Goal: Information Seeking & Learning: Find specific fact

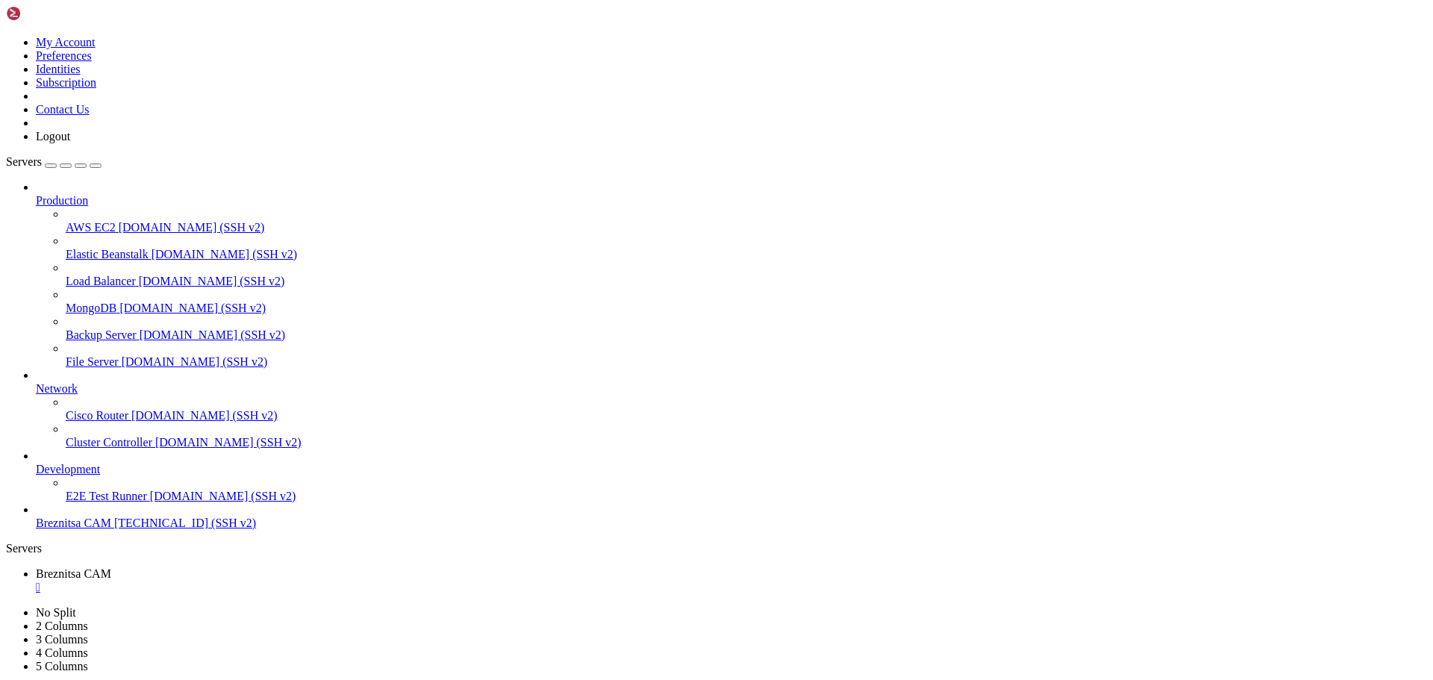
scroll to position [4087, 0]
drag, startPoint x: 341, startPoint y: 1411, endPoint x: 270, endPoint y: 1384, distance: 76.5
drag, startPoint x: 13, startPoint y: 1276, endPoint x: 376, endPoint y: 1363, distance: 373.9
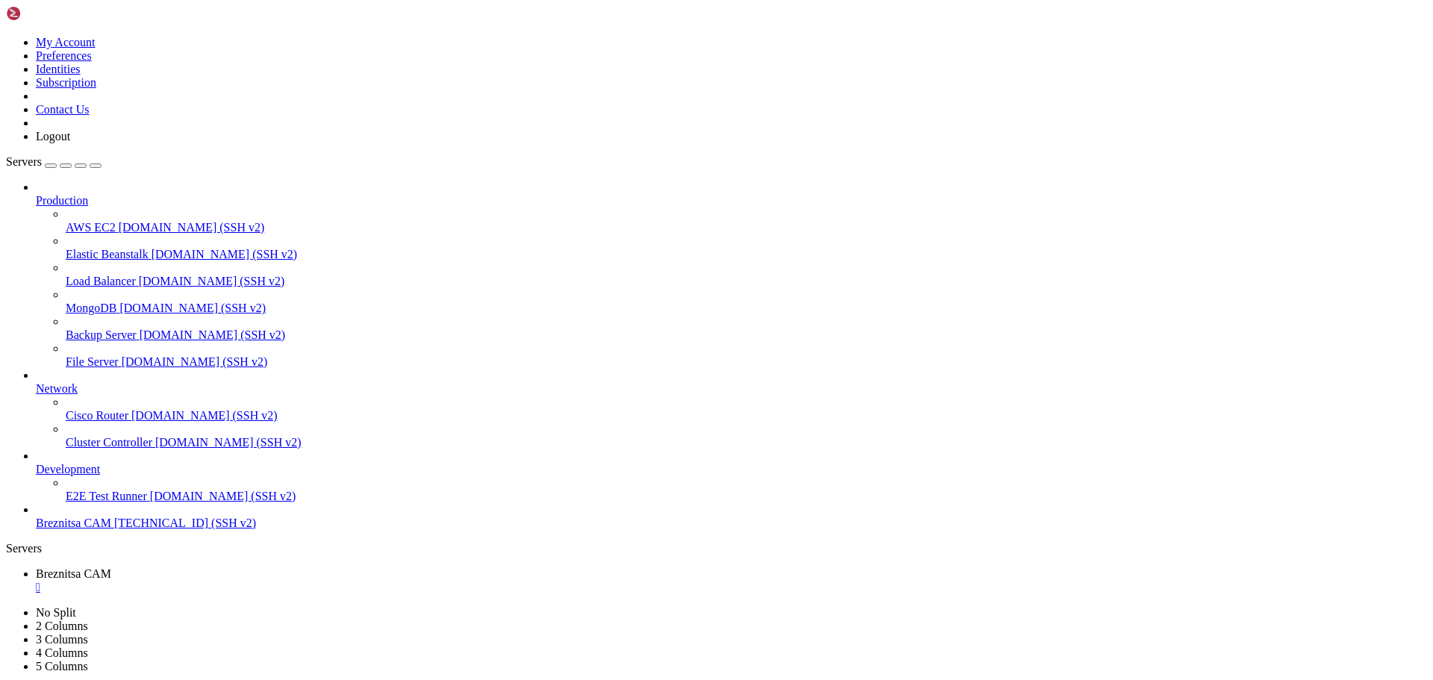
scroll to position [4099, 0]
drag, startPoint x: 336, startPoint y: 1376, endPoint x: 240, endPoint y: 1383, distance: 96.6
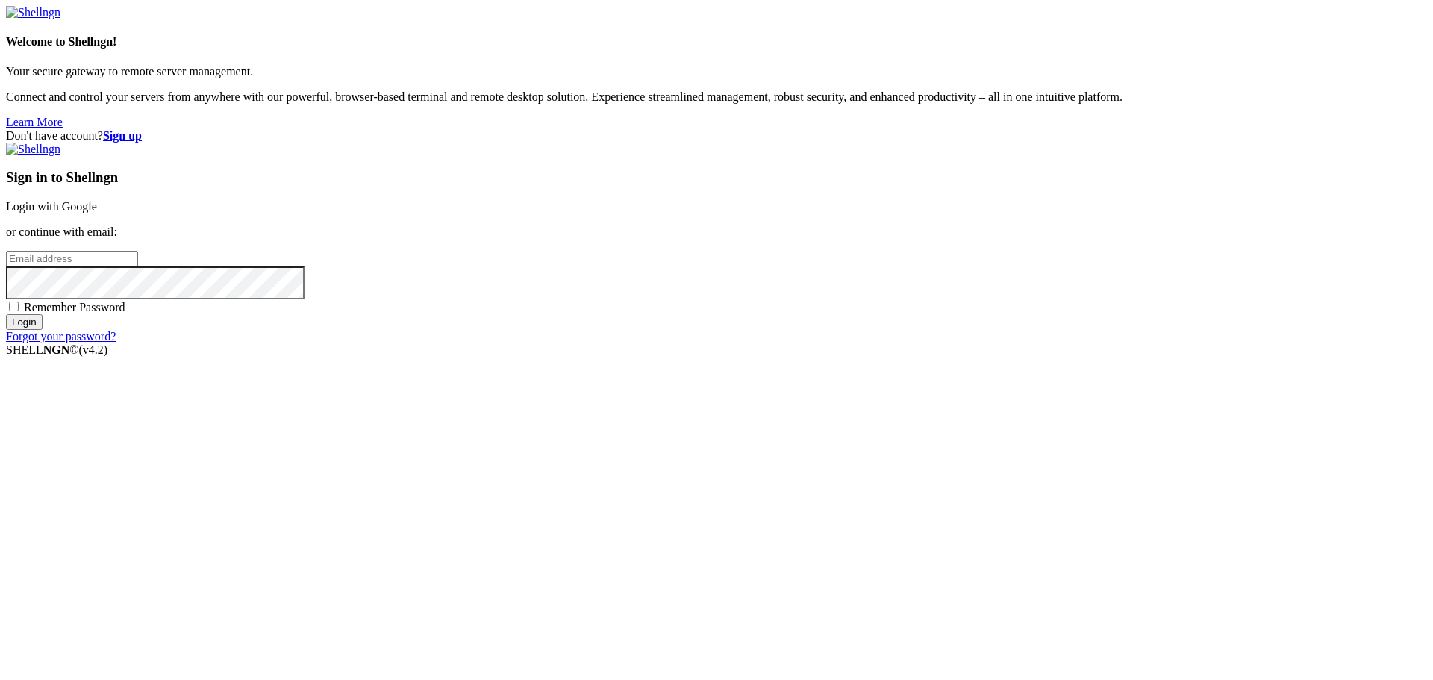
click at [97, 213] on link "Login with Google" at bounding box center [51, 206] width 91 height 13
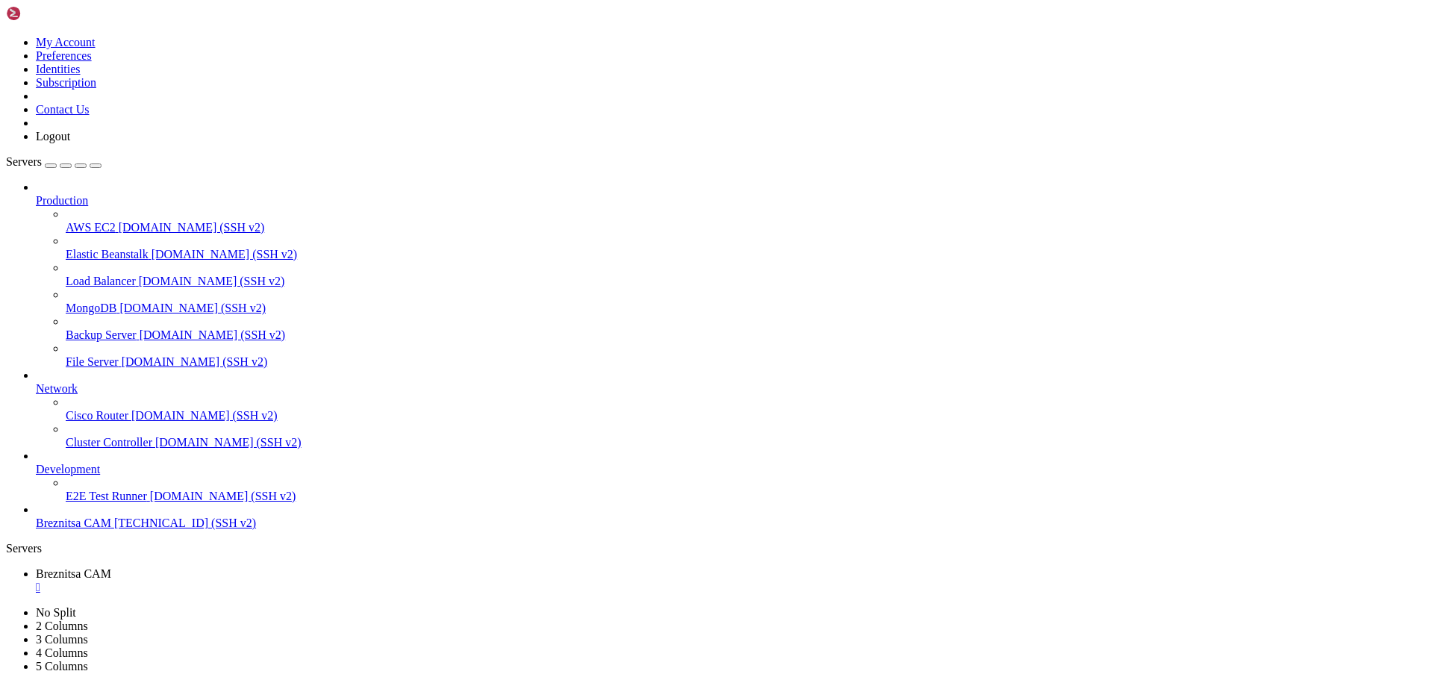
scroll to position [4404, 0]
click at [114, 529] on span "[TECHNICAL_ID] (SSH v2)" at bounding box center [185, 523] width 142 height 13
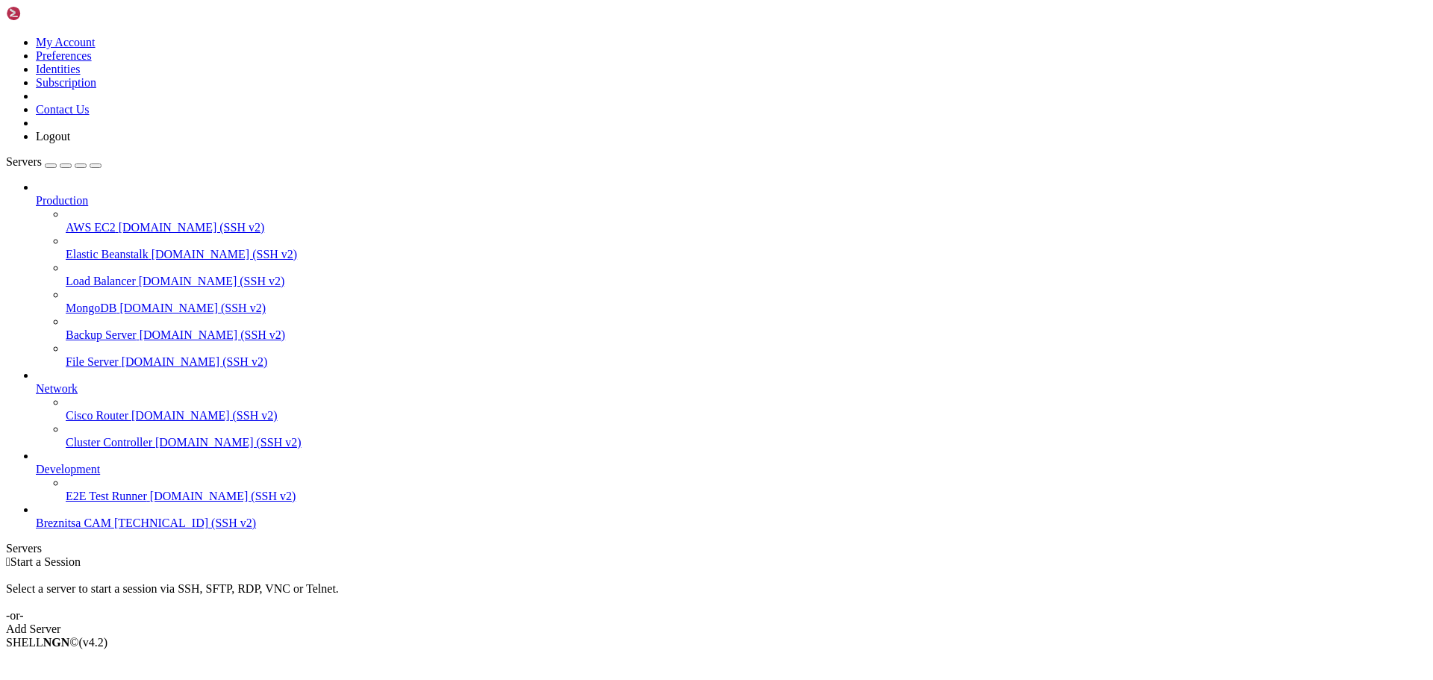
click at [111, 529] on span "Breznitsa CAM" at bounding box center [73, 523] width 75 height 13
click at [65, 529] on span "Breznitsa CAM" at bounding box center [73, 523] width 75 height 13
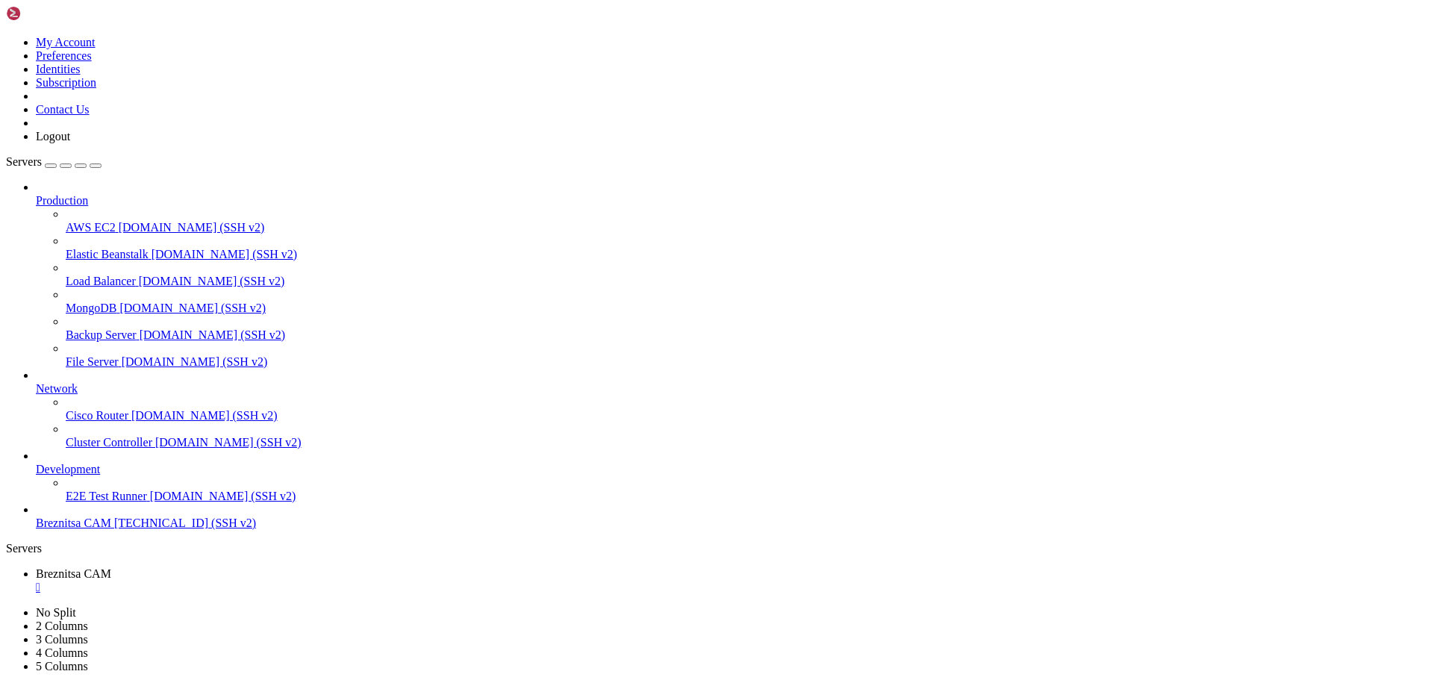
drag, startPoint x: 299, startPoint y: 1235, endPoint x: 320, endPoint y: 1337, distance: 104.4
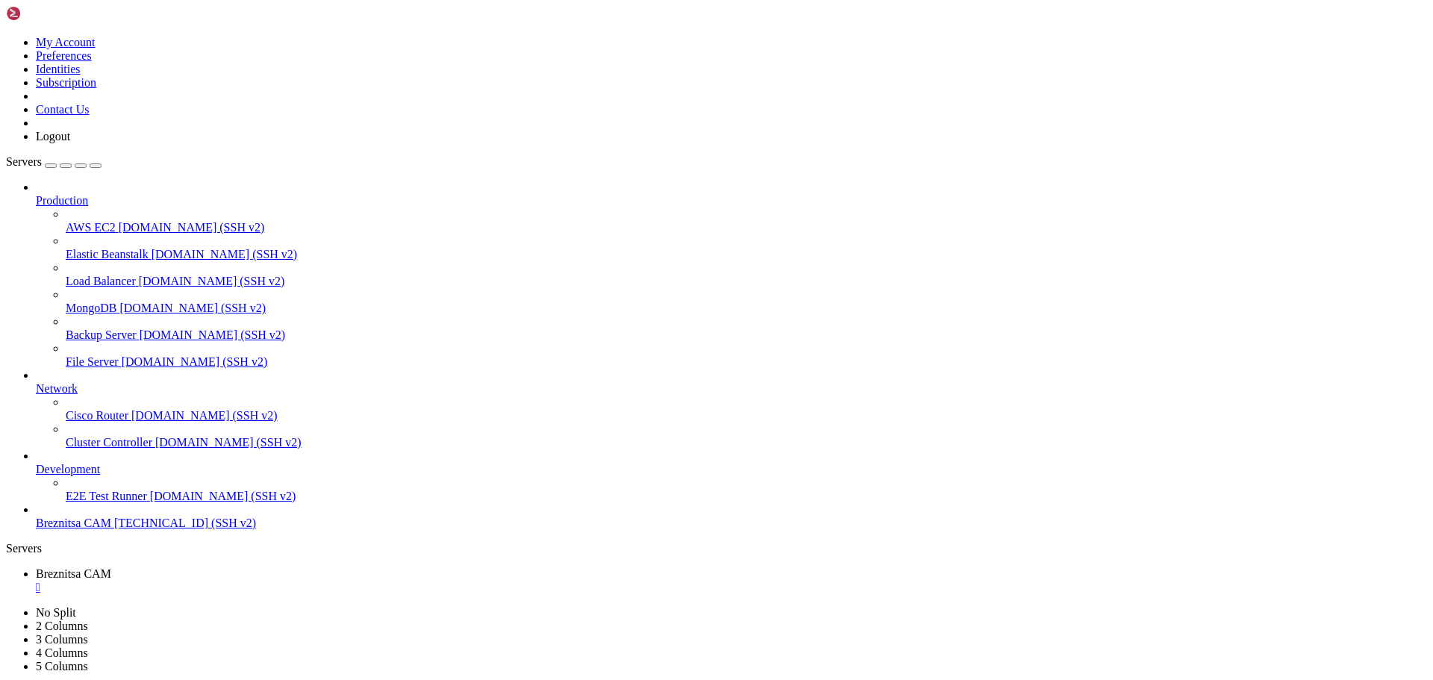
drag, startPoint x: 411, startPoint y: 1139, endPoint x: 314, endPoint y: 1202, distance: 116.0
drag, startPoint x: 14, startPoint y: 1137, endPoint x: 227, endPoint y: 1339, distance: 293.6
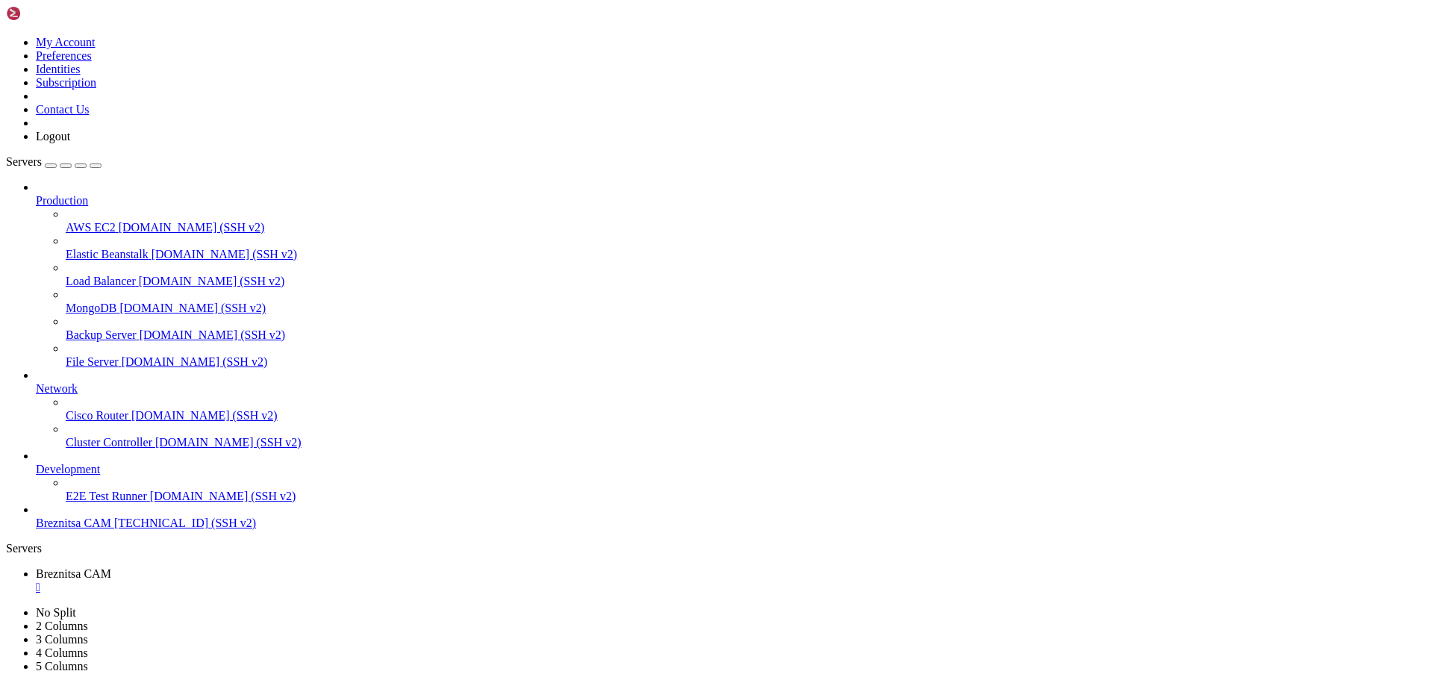
scroll to position [305, 0]
drag, startPoint x: 331, startPoint y: 1357, endPoint x: 262, endPoint y: 1369, distance: 69.8
drag, startPoint x: 12, startPoint y: 1074, endPoint x: 414, endPoint y: 1360, distance: 493.5
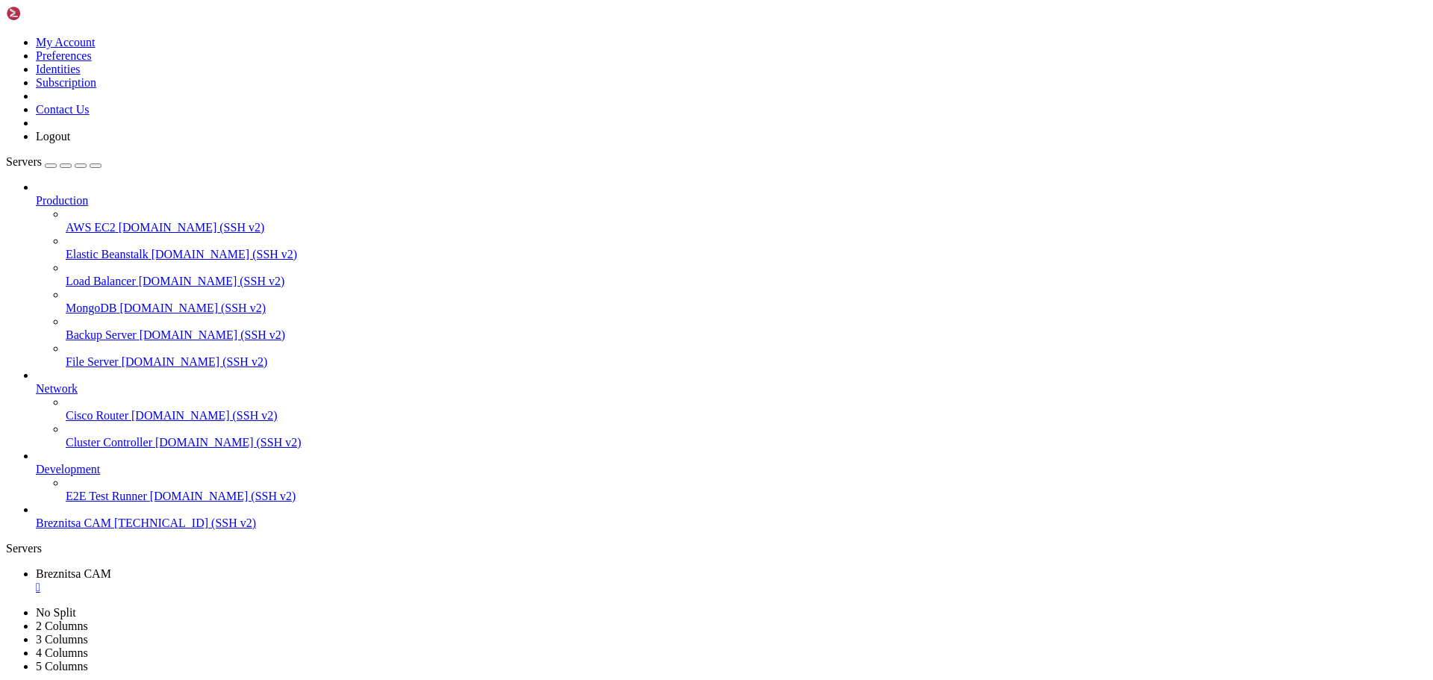
scroll to position [317, 0]
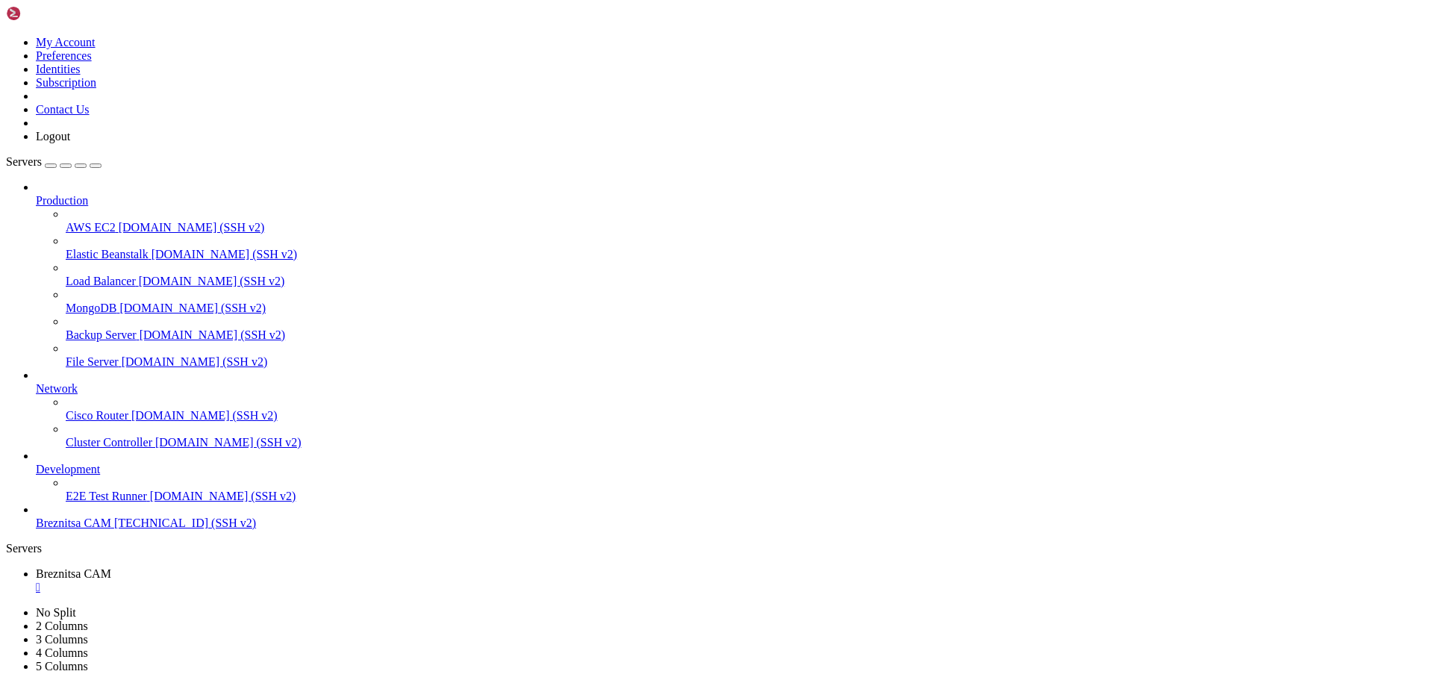
drag, startPoint x: 327, startPoint y: 1214, endPoint x: 231, endPoint y: 1179, distance: 101.8
drag, startPoint x: 12, startPoint y: 922, endPoint x: 547, endPoint y: 1365, distance: 694.7
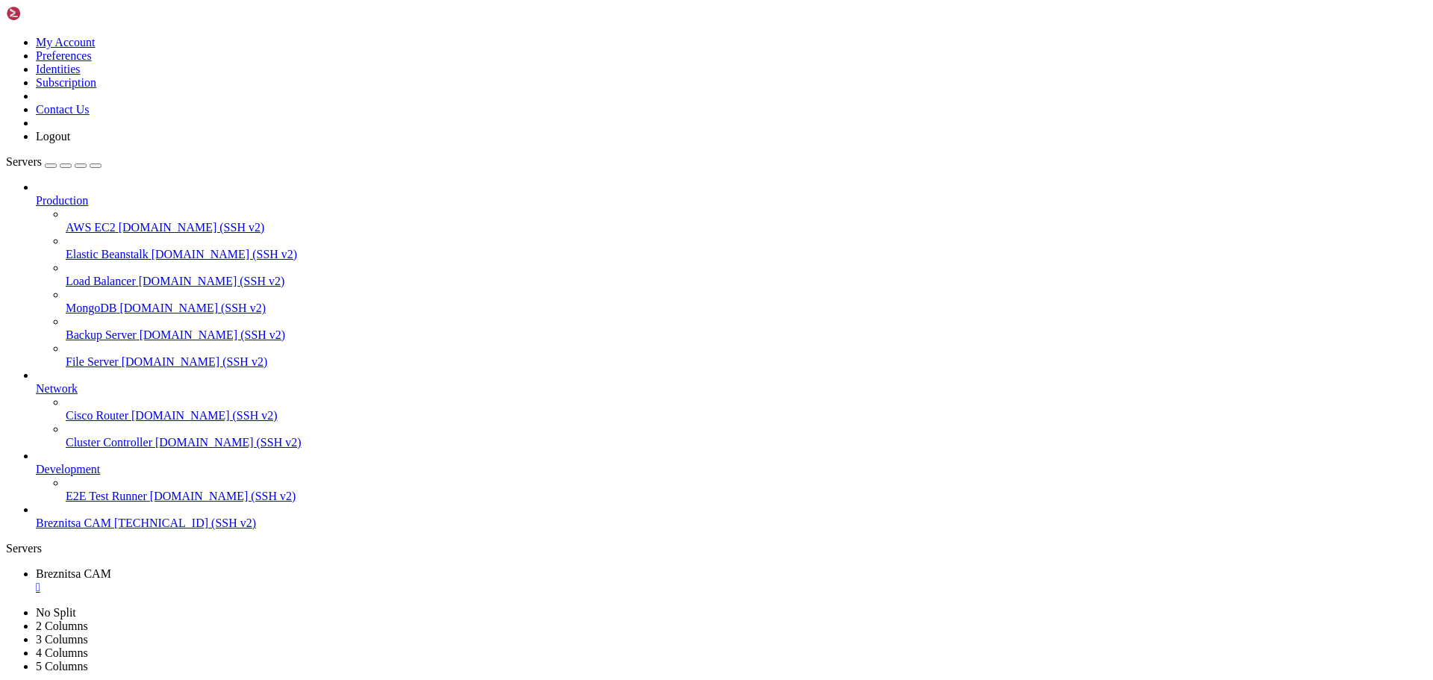
drag, startPoint x: 389, startPoint y: 1381, endPoint x: 285, endPoint y: 1382, distance: 103.8
